Goal: Information Seeking & Learning: Learn about a topic

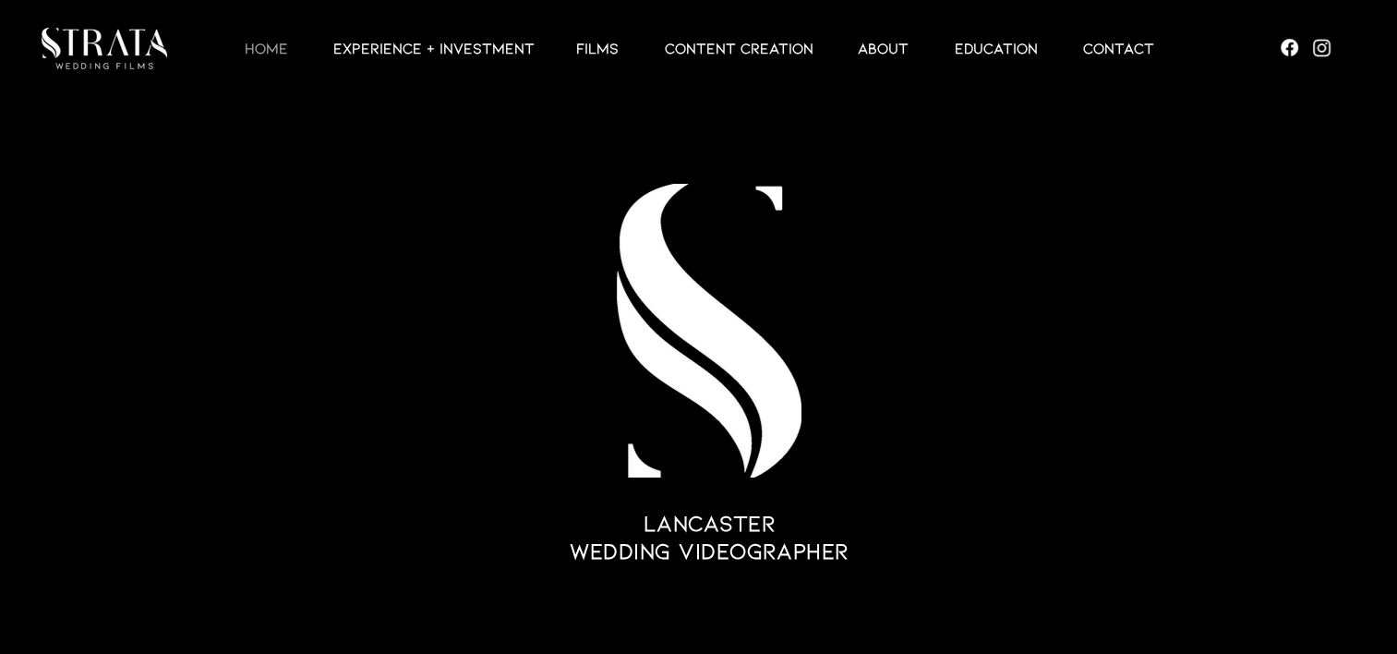
click at [865, 59] on div at bounding box center [713, 48] width 1007 height 97
click at [869, 48] on p "ABOUT" at bounding box center [883, 48] width 69 height 22
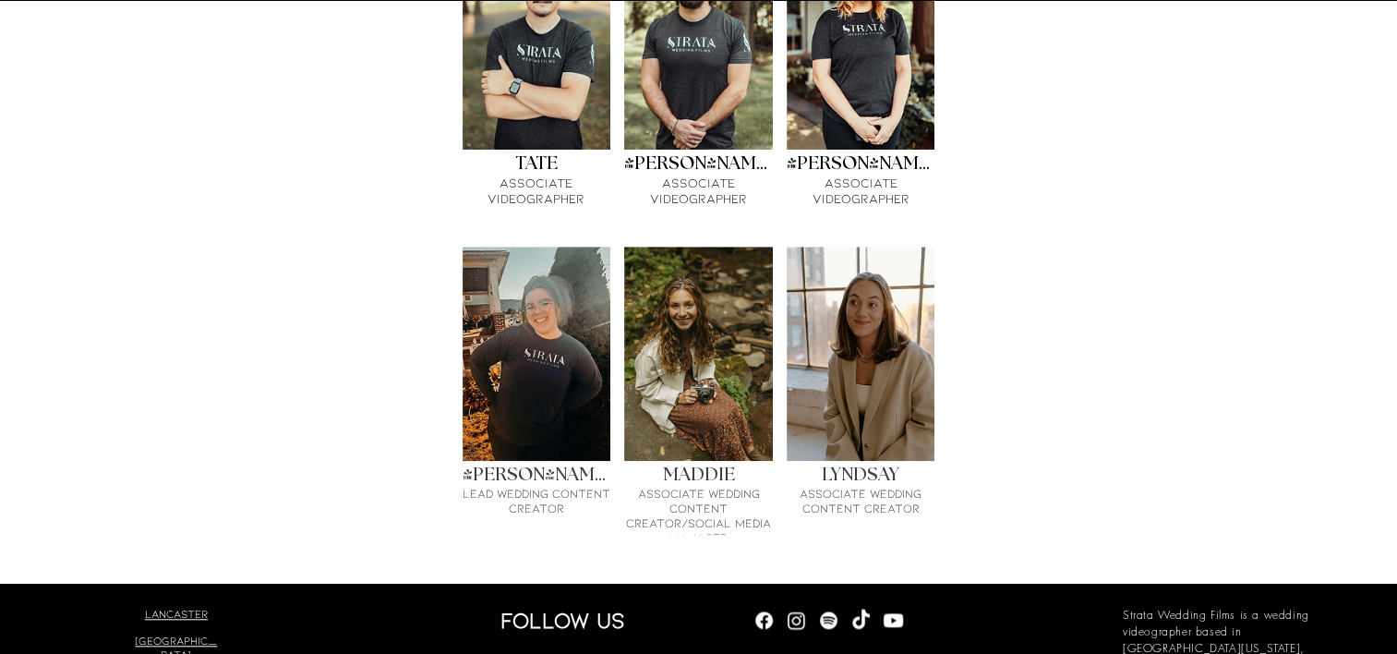
scroll to position [1635, 0]
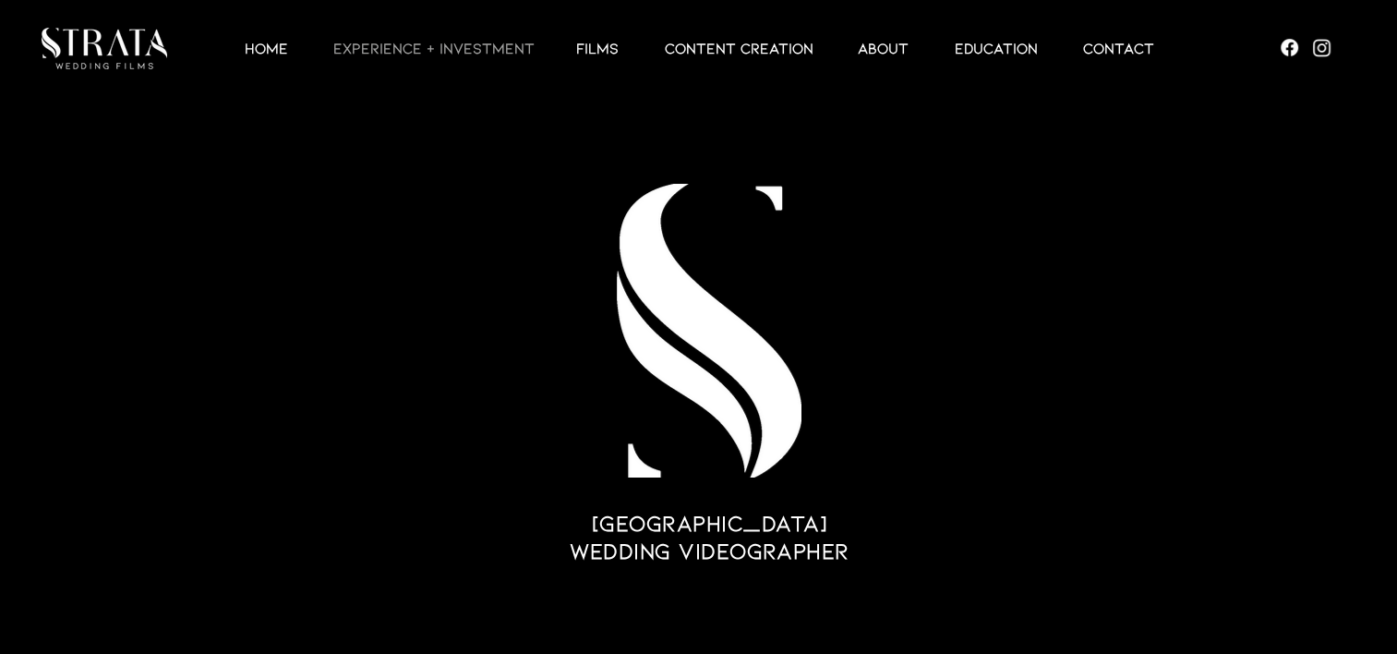
click at [472, 57] on p "EXPERIENCE + INVESTMENT" at bounding box center [434, 48] width 220 height 22
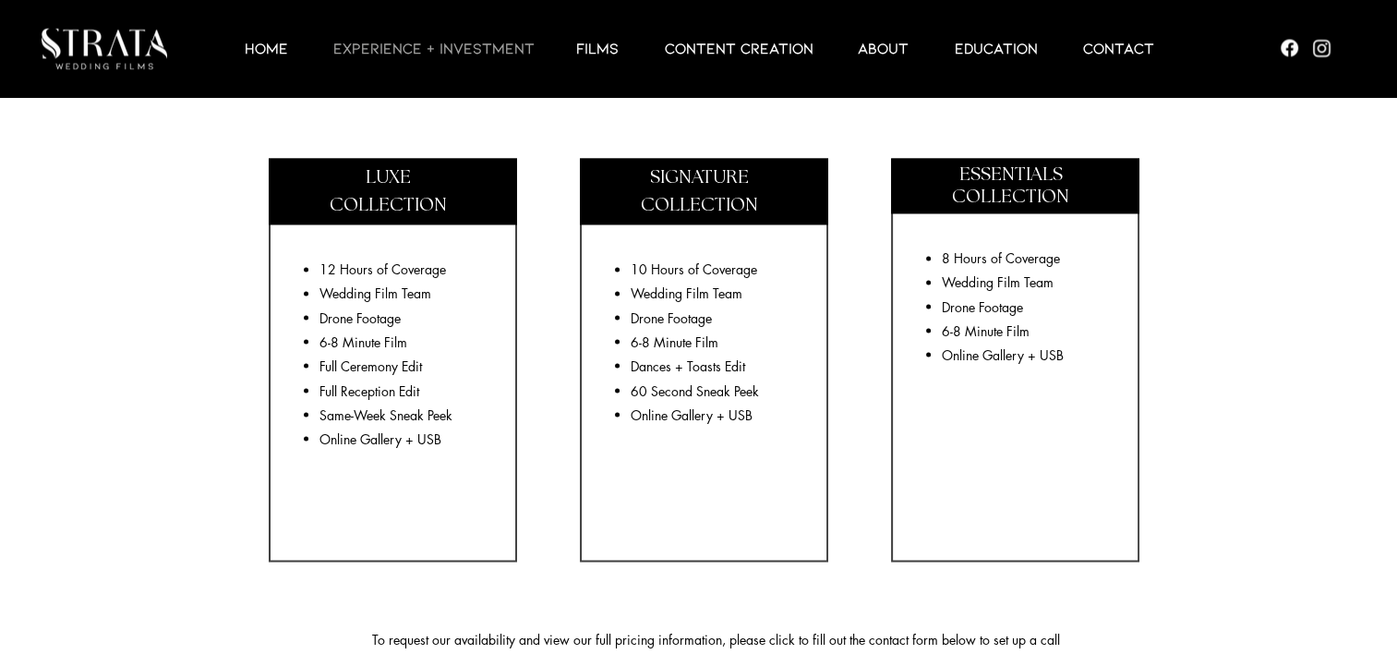
scroll to position [3191, 0]
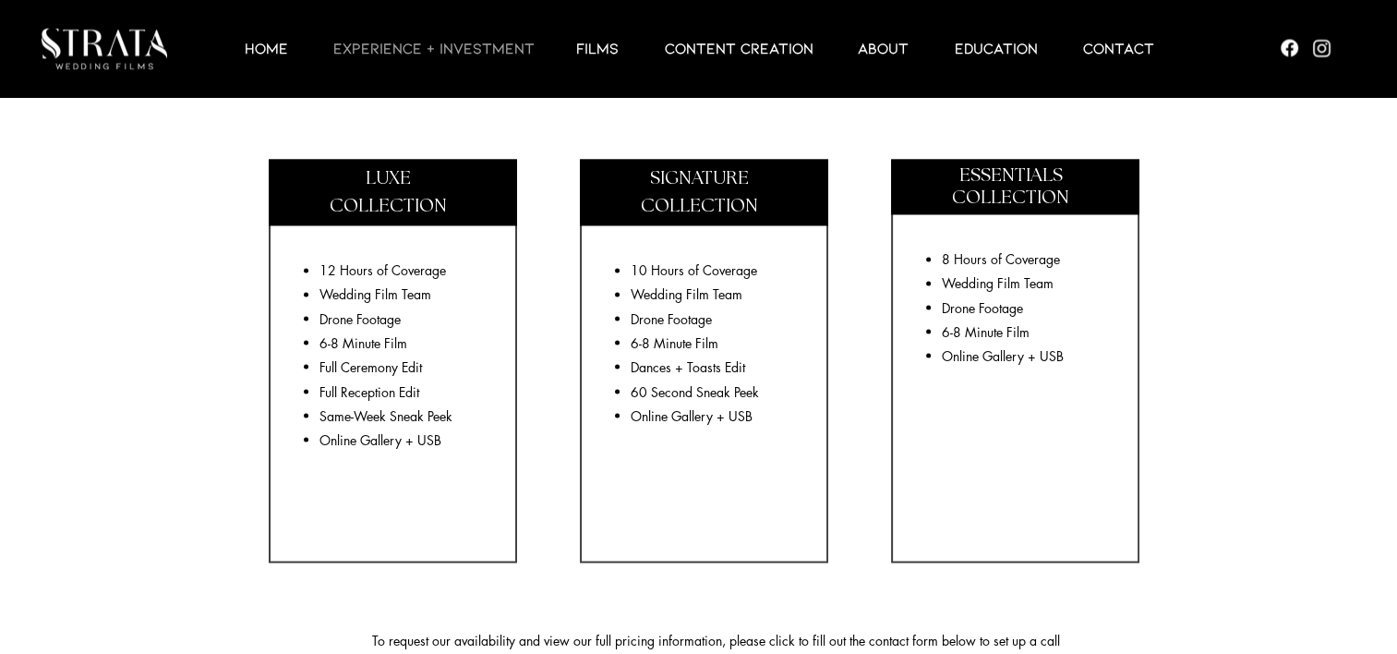
click at [382, 197] on span "COLLECTION" at bounding box center [388, 206] width 117 height 19
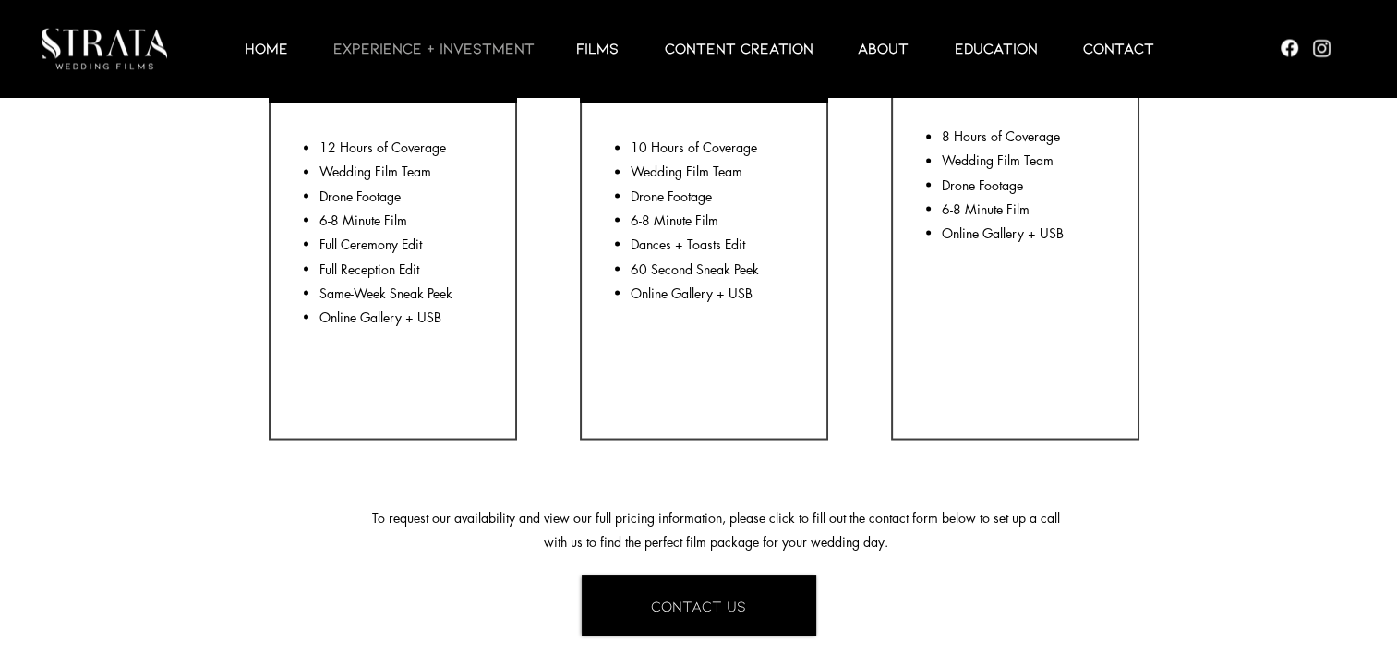
scroll to position [3314, 0]
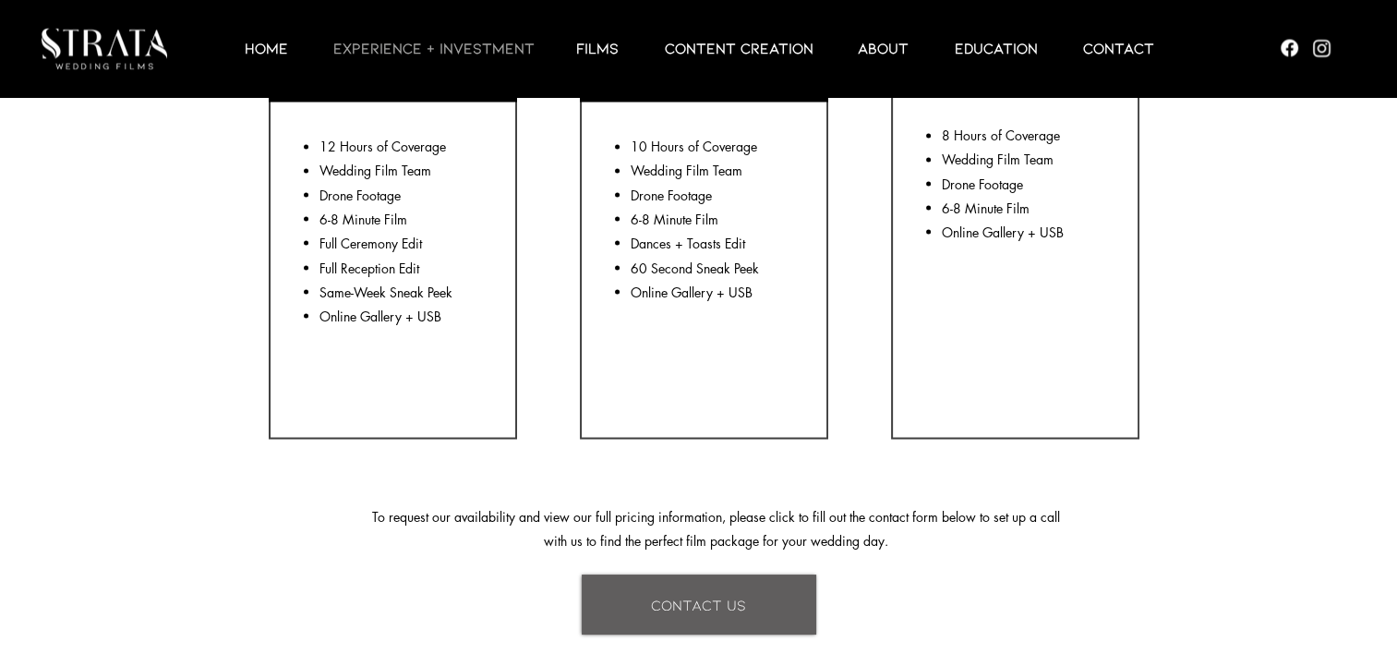
click at [705, 594] on span "CONTACT US" at bounding box center [698, 604] width 95 height 20
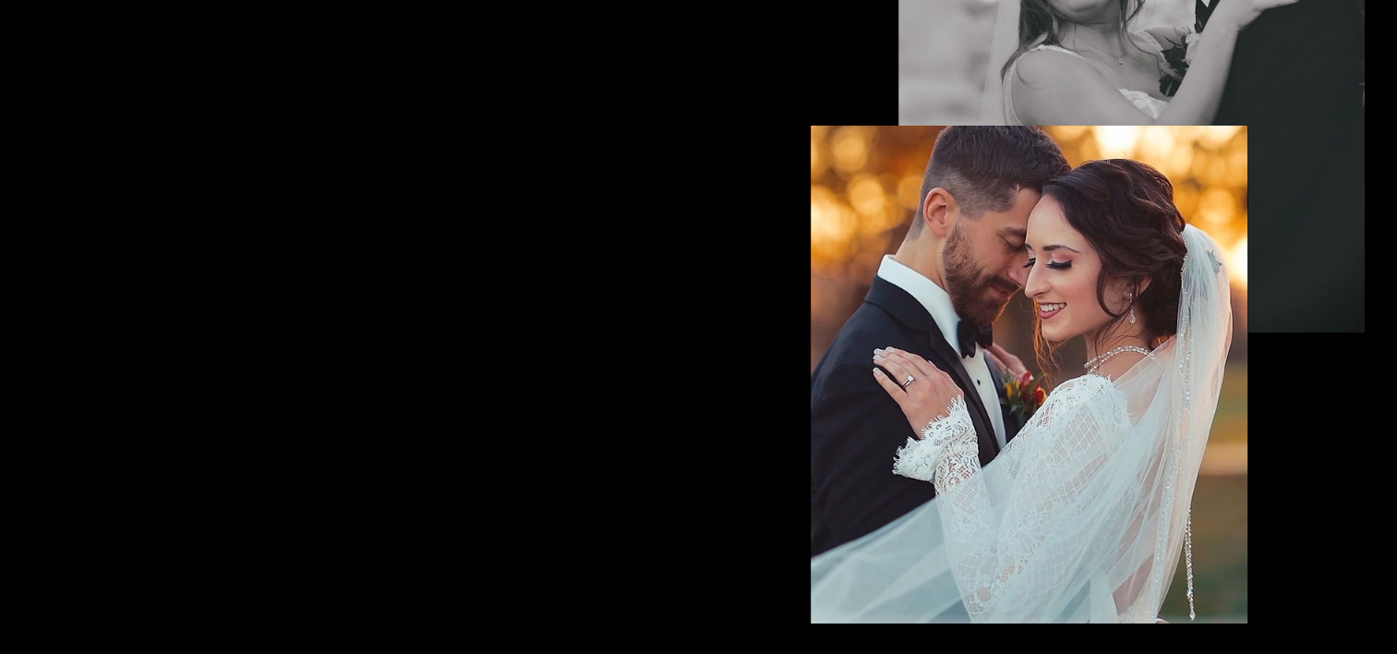
scroll to position [5679, 0]
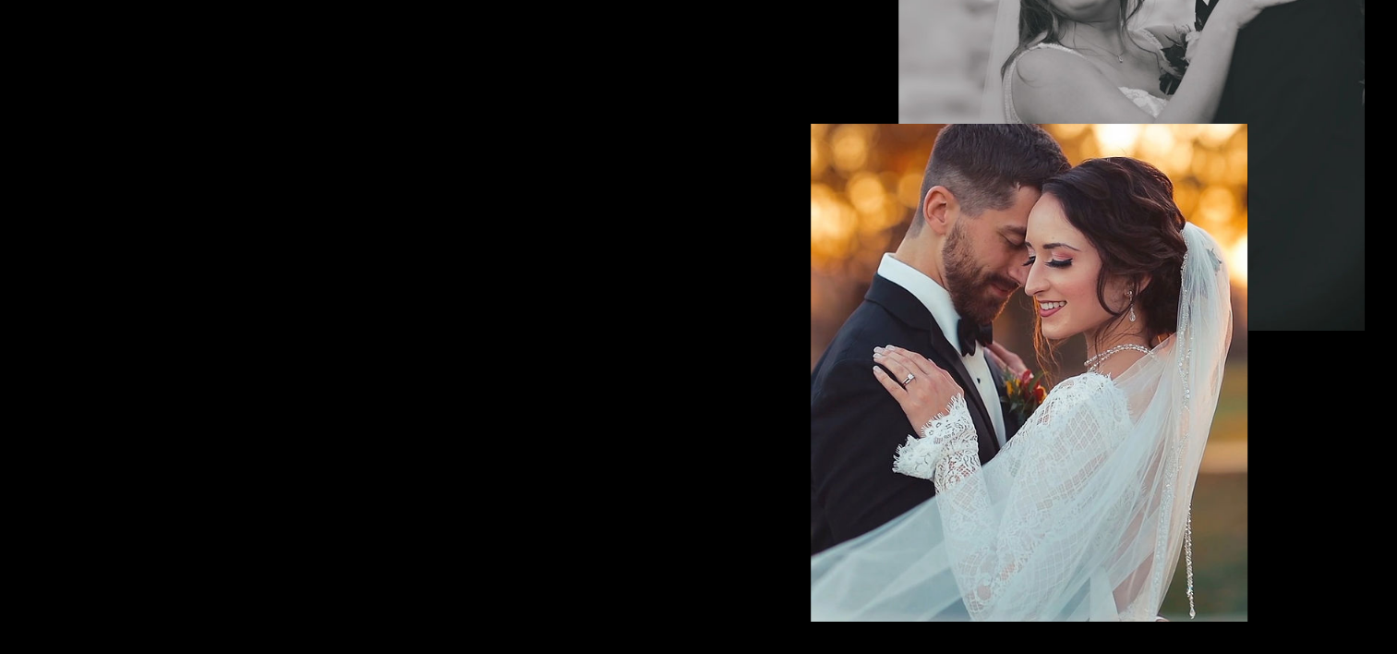
click at [796, 491] on div "main content" at bounding box center [476, 299] width 904 height 1140
click at [649, 497] on div "main content" at bounding box center [476, 299] width 904 height 1140
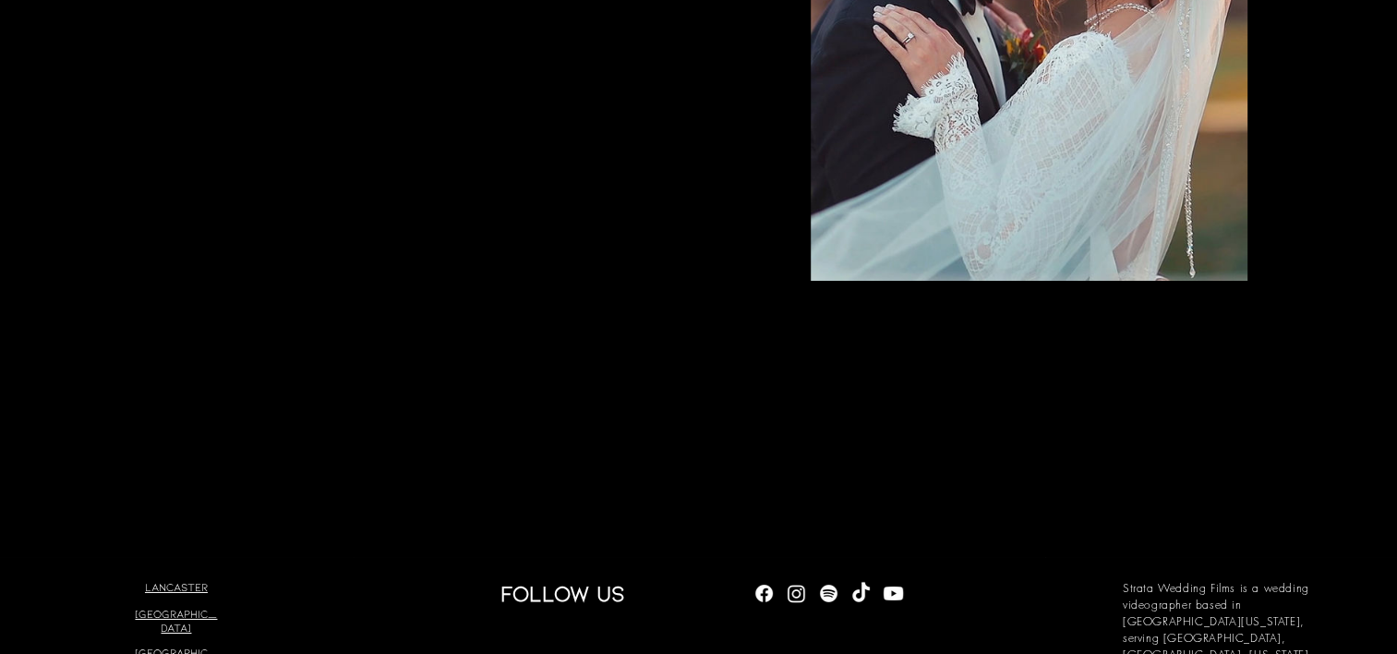
scroll to position [6022, 0]
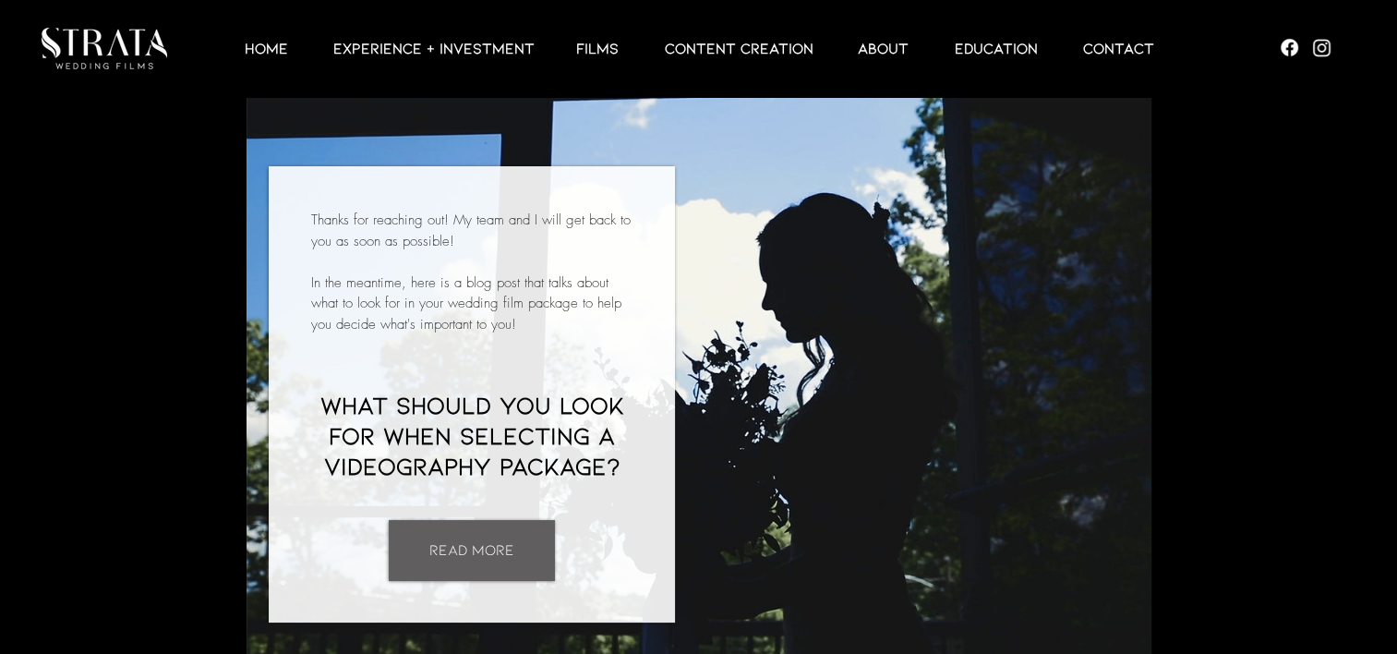
click at [461, 525] on link "READ MORE" at bounding box center [472, 550] width 166 height 61
